Goal: Task Accomplishment & Management: Complete application form

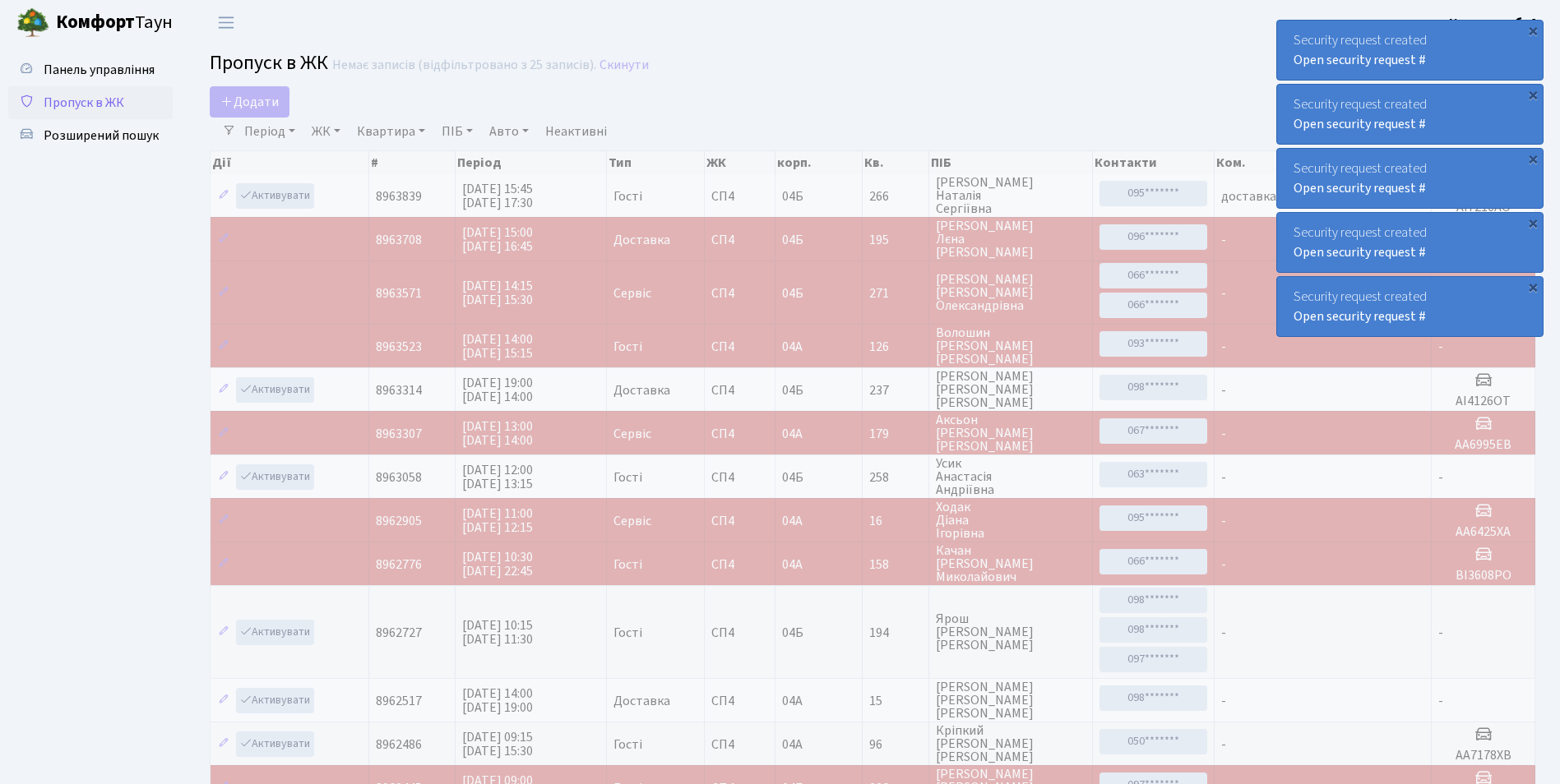
select select "25"
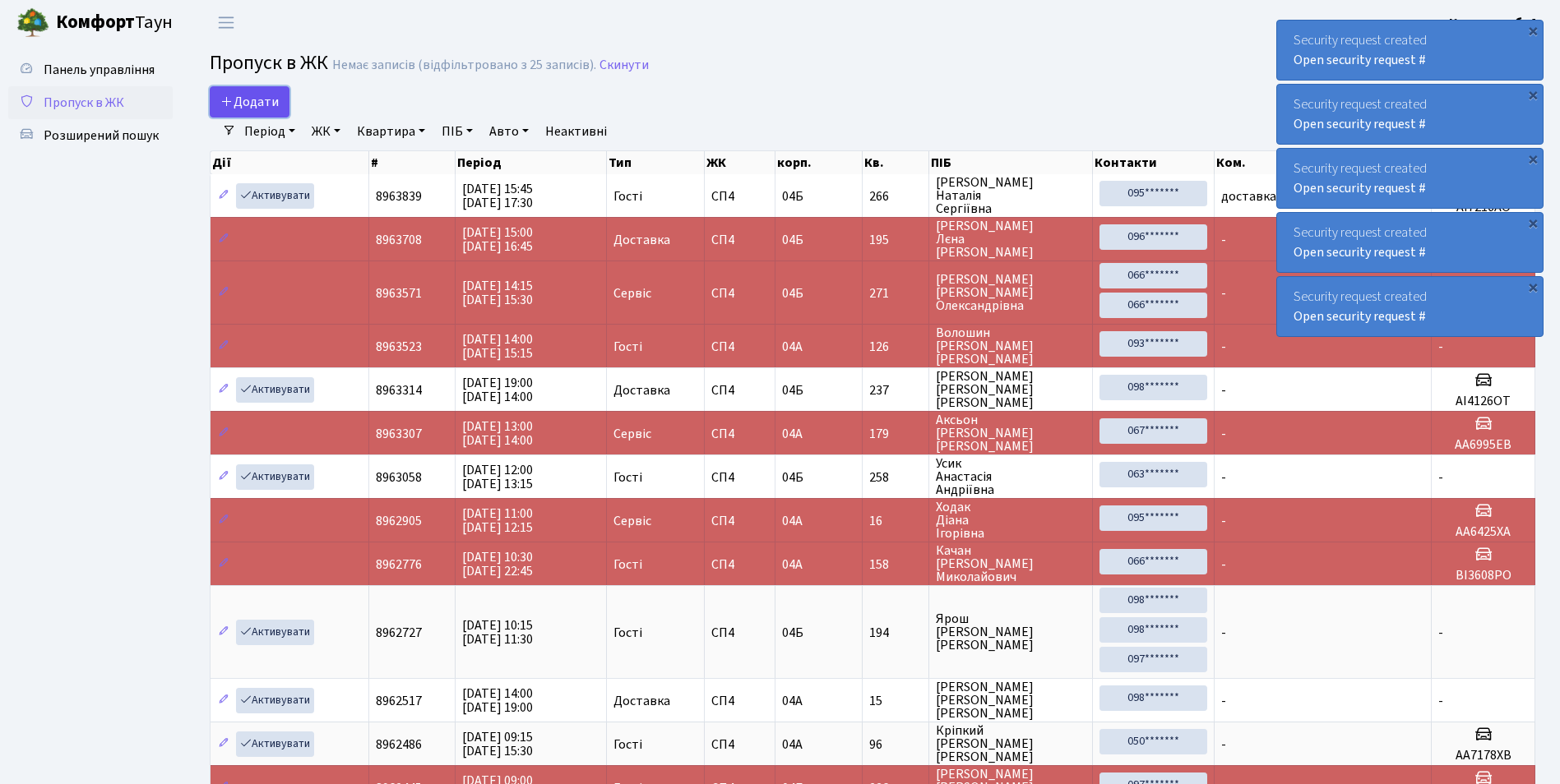
click at [260, 99] on span "Додати" at bounding box center [250, 101] width 59 height 18
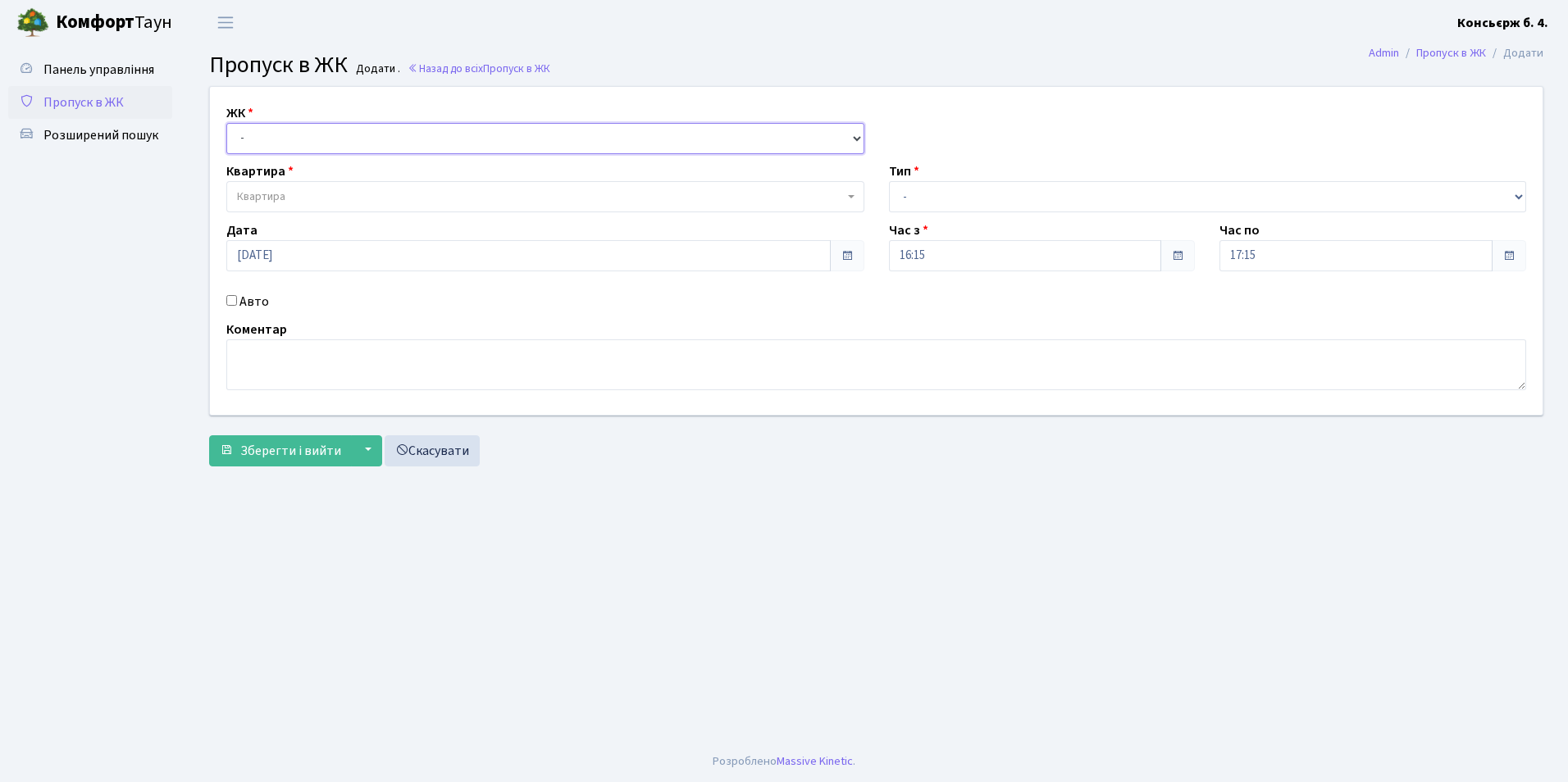
click at [253, 136] on select "- [STREET_ADDRESS]" at bounding box center [545, 138] width 638 height 31
select select "325"
click at [226, 123] on select "- [STREET_ADDRESS]" at bounding box center [545, 138] width 638 height 31
select select
click at [305, 191] on span "Квартира" at bounding box center [540, 196] width 607 height 16
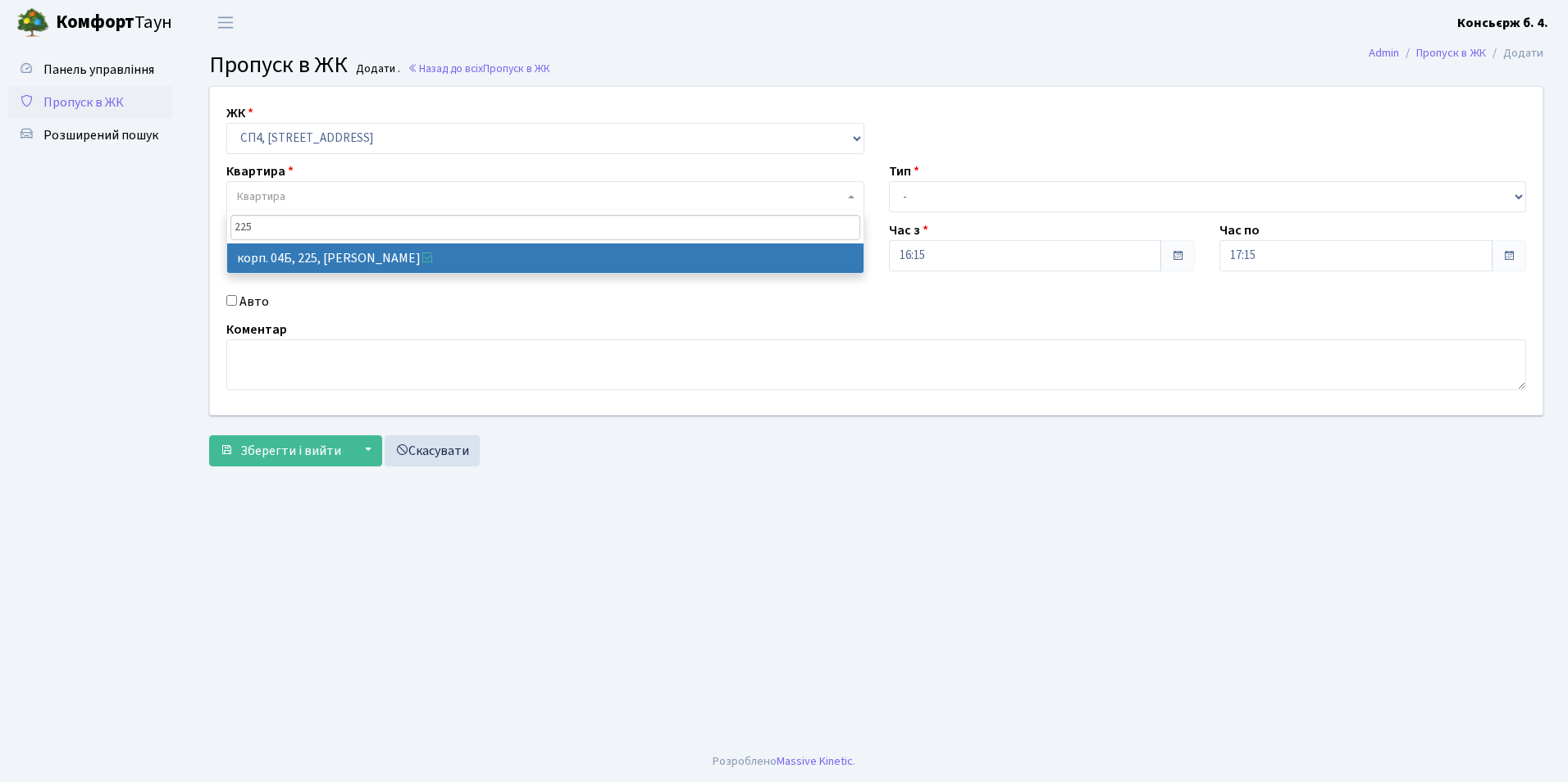
type input "225"
select select "21253"
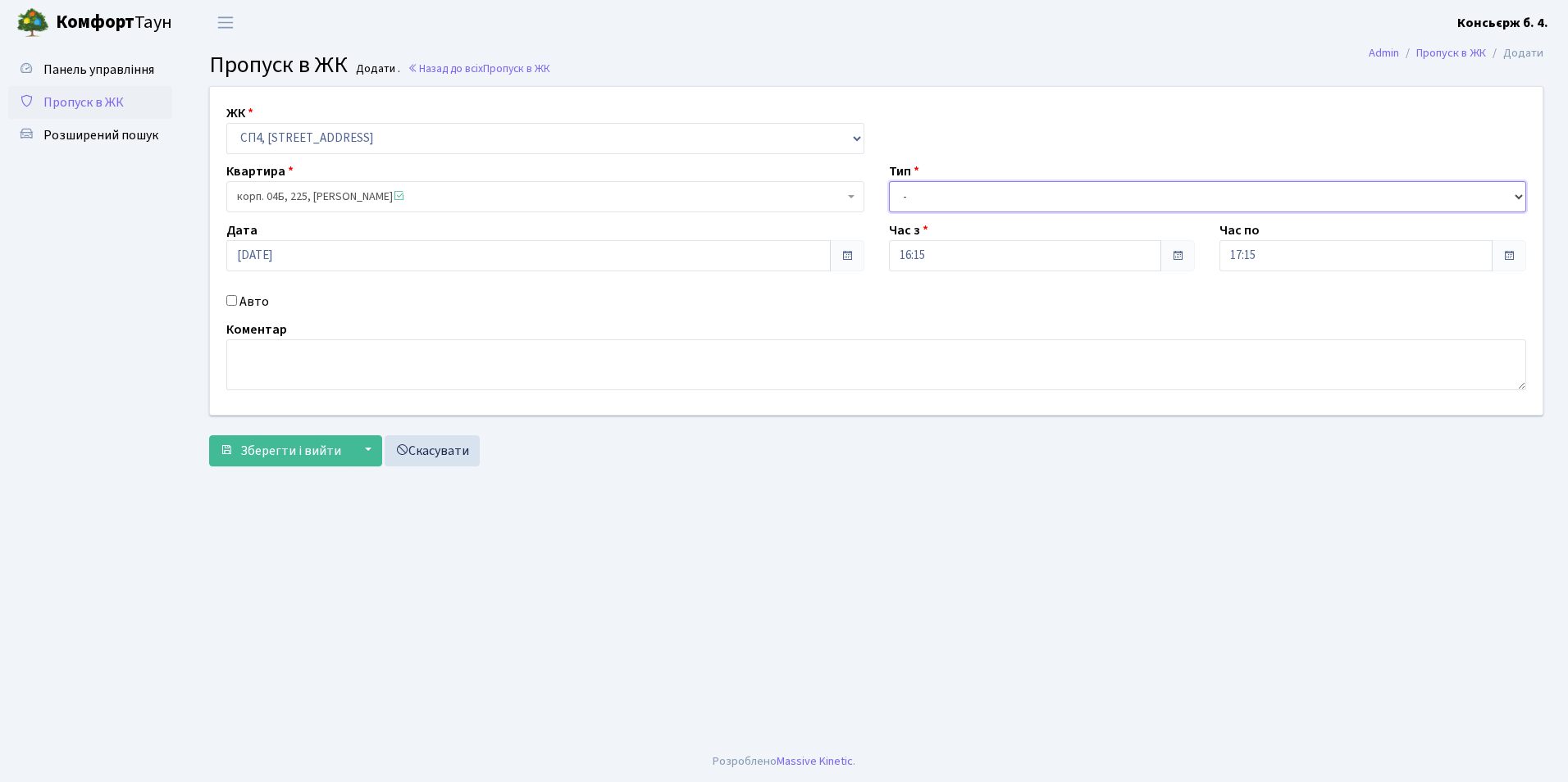
click at [907, 197] on select "- Доставка Таксі Гості Сервіс" at bounding box center [1208, 196] width 638 height 31
select select "1"
click at [889, 181] on select "- Доставка Таксі Гості Сервіс" at bounding box center [1208, 196] width 638 height 31
click at [230, 299] on input "Авто" at bounding box center [231, 300] width 10 height 10
checkbox input "true"
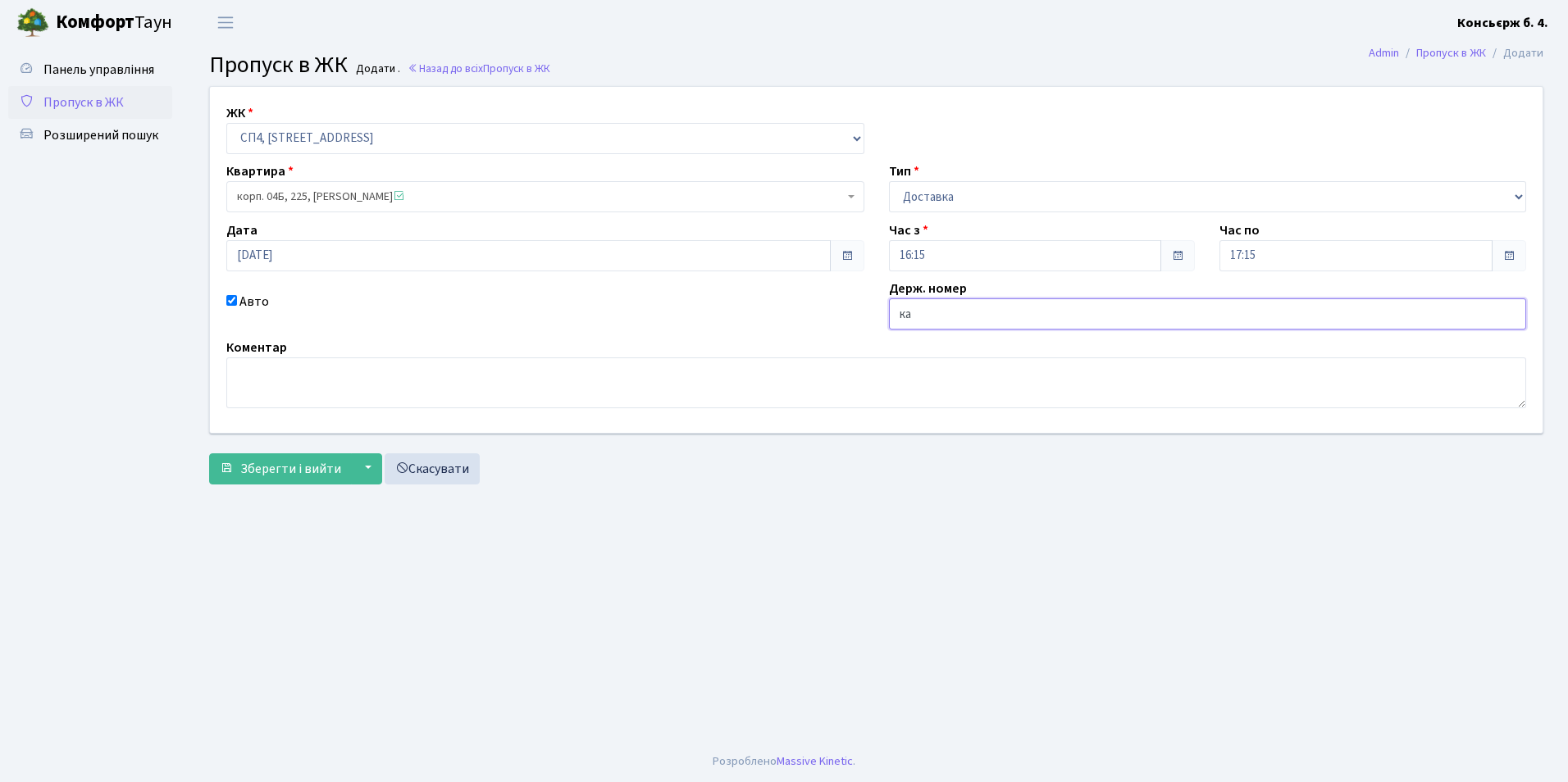
type input "КА2174АХ"
click at [273, 467] on span "Зберегти і вийти" at bounding box center [291, 469] width 101 height 18
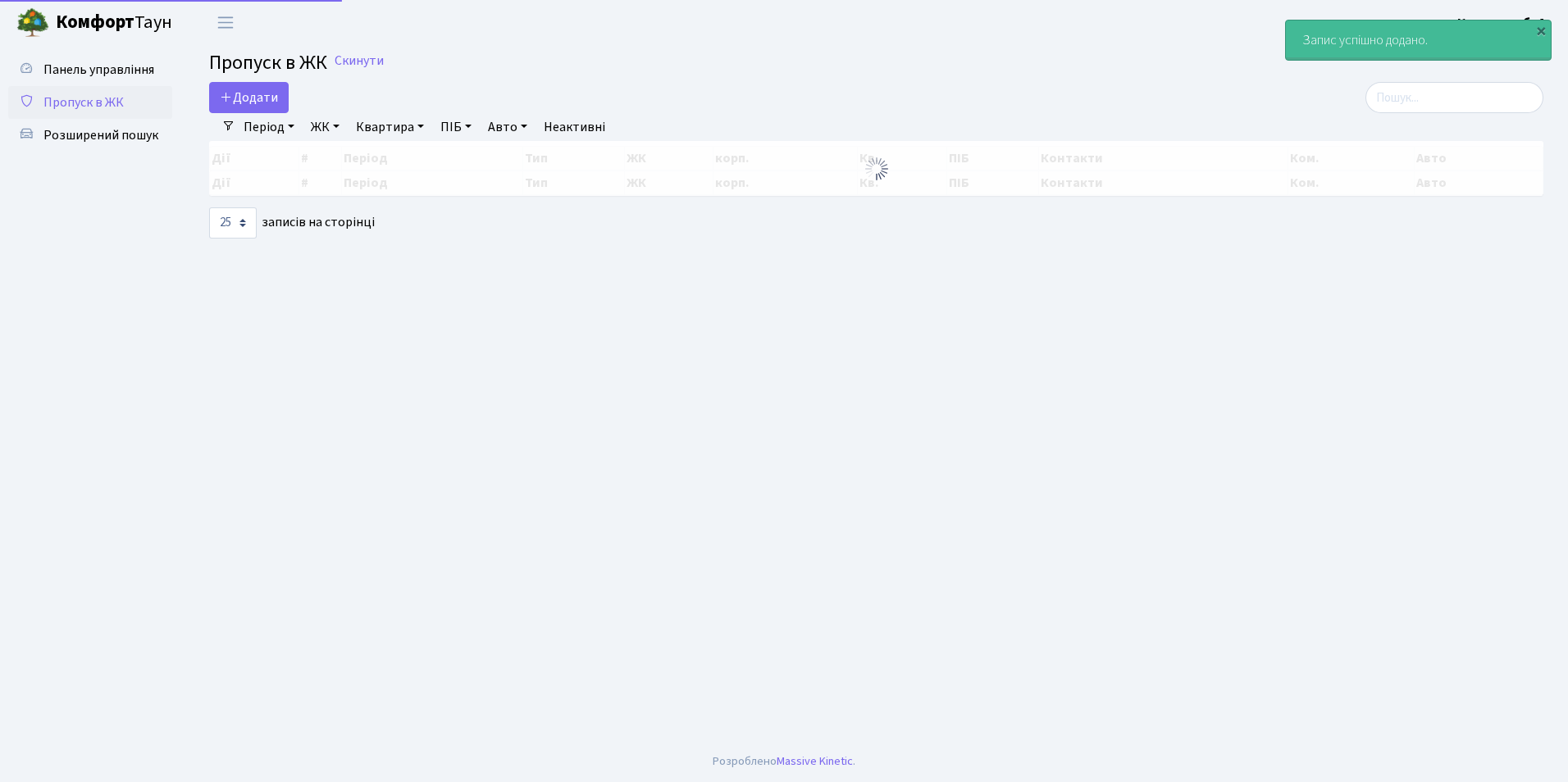
select select "25"
